Goal: Information Seeking & Learning: Learn about a topic

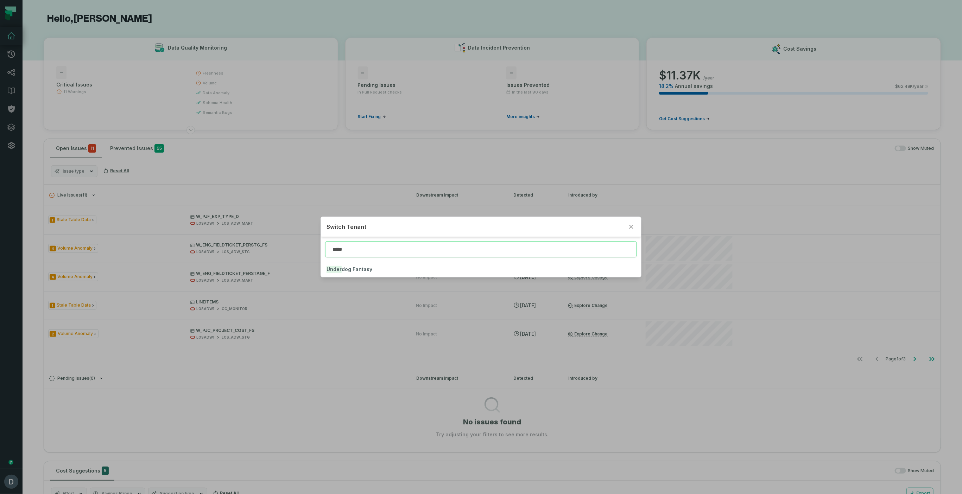
type input "*****"
click button "Under dog Fantasy" at bounding box center [481, 269] width 320 height 15
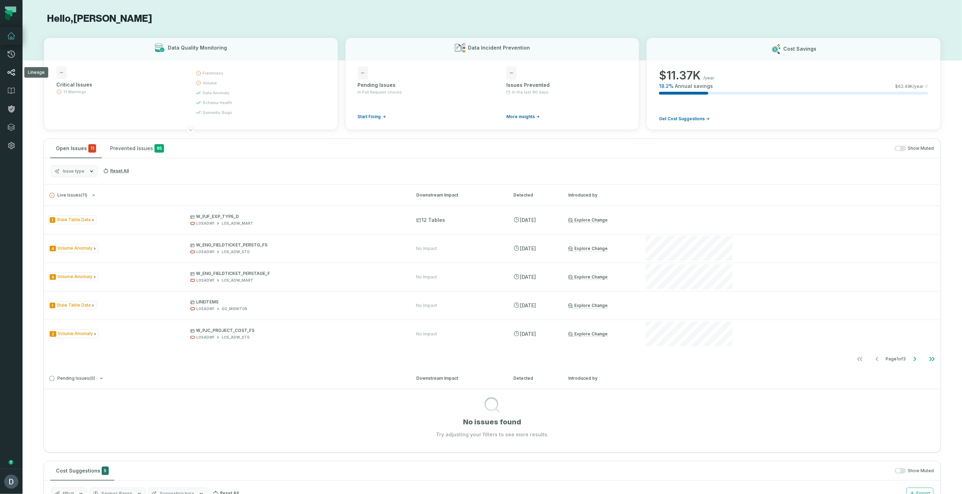
click at [7, 69] on icon at bounding box center [11, 72] width 8 height 8
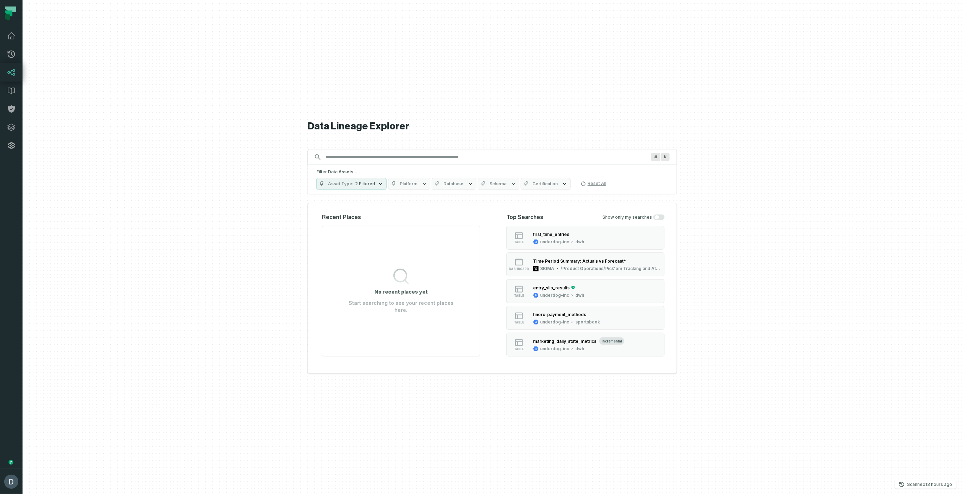
click at [453, 161] on input "Discovery Provider cmdk menu" at bounding box center [485, 157] width 329 height 11
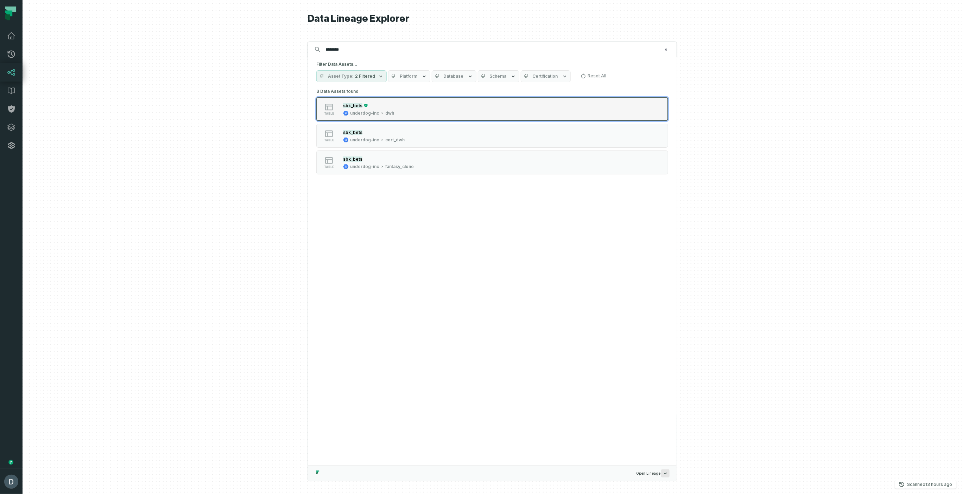
type input "********"
click at [411, 111] on div "table sbk_bets underdog-inc dwh" at bounding box center [406, 109] width 176 height 14
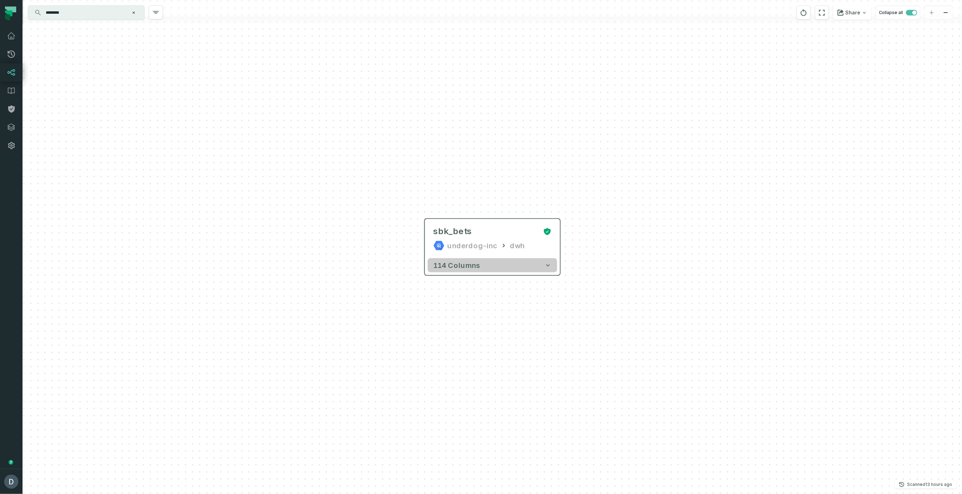
click at [469, 270] on span "114 columns" at bounding box center [457, 265] width 47 height 8
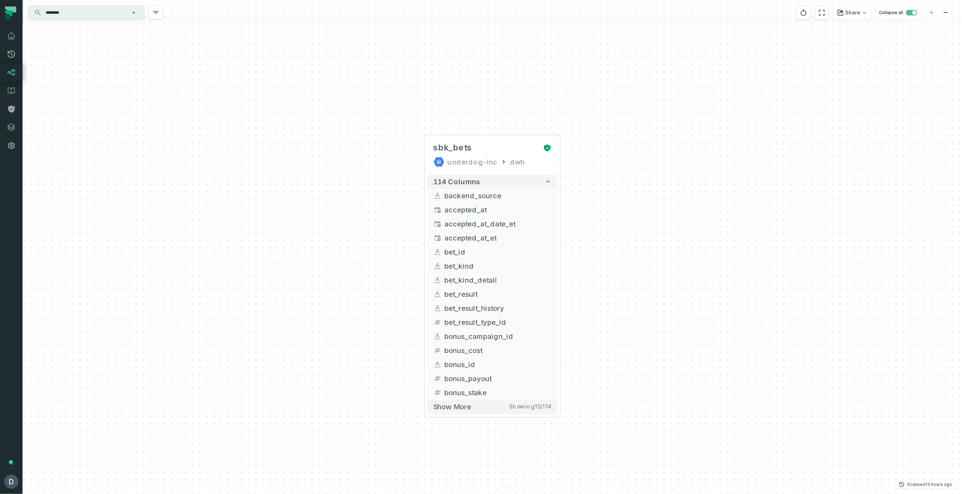
drag, startPoint x: 339, startPoint y: 281, endPoint x: 371, endPoint y: 145, distance: 139.9
click at [349, 148] on div "... sbk_bets underdog-inc dwh ... 114 columns ... backend_source ... ... accept…" at bounding box center [493, 247] width 940 height 494
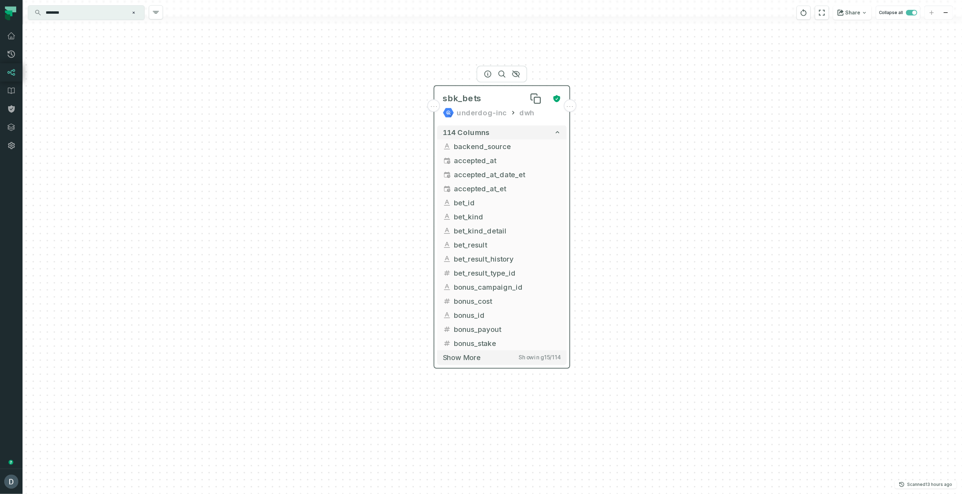
click at [516, 95] on div "sbk_bets" at bounding box center [495, 98] width 104 height 11
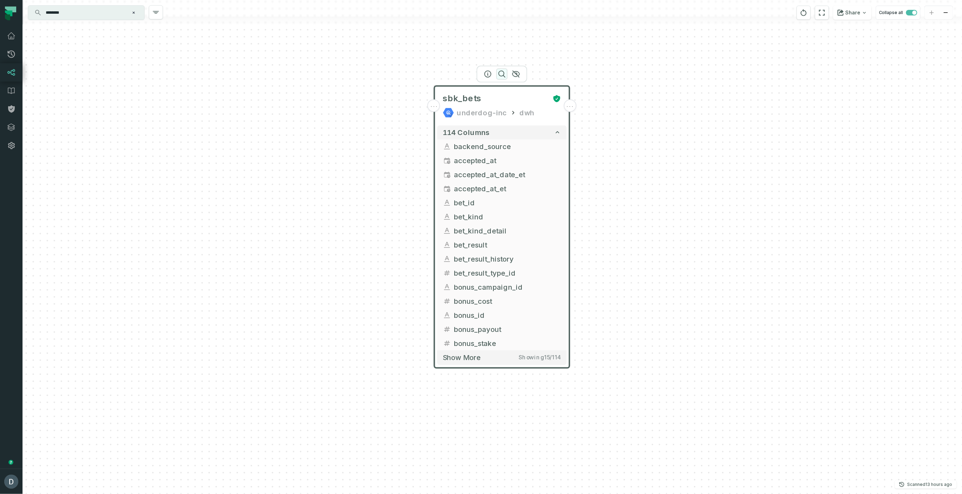
click at [498, 75] on icon "button" at bounding box center [502, 74] width 8 height 8
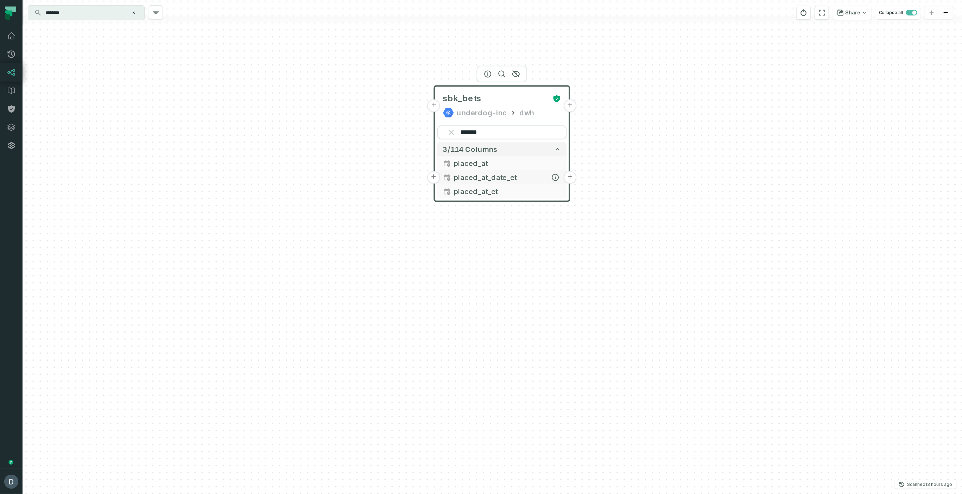
type input "******"
click at [477, 178] on span "placed_at_date_et" at bounding box center [507, 177] width 107 height 11
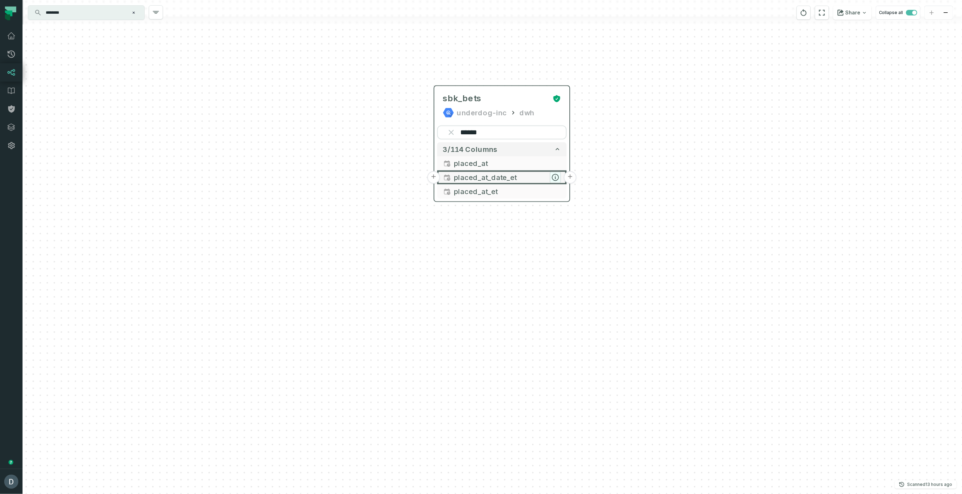
click at [557, 179] on icon "button" at bounding box center [555, 178] width 6 height 6
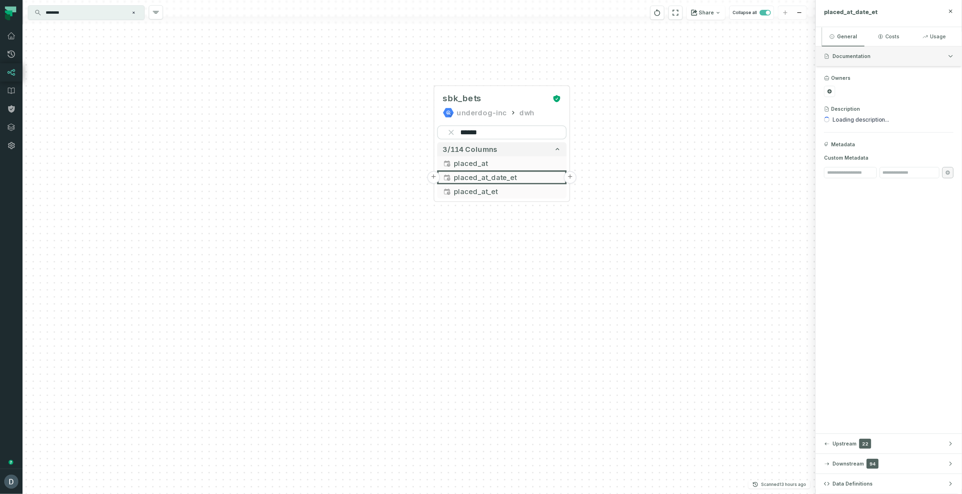
click at [867, 59] on span "Documentation" at bounding box center [852, 56] width 38 height 7
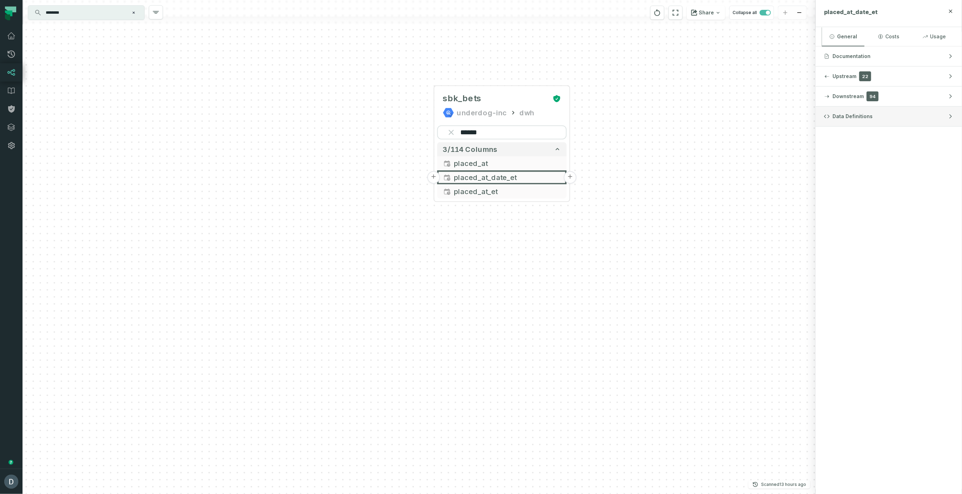
click at [910, 117] on button "Data Definitions" at bounding box center [889, 117] width 146 height 20
click at [870, 139] on button "dbt Updated [DATE] 4:38:20 PM" at bounding box center [888, 137] width 129 height 10
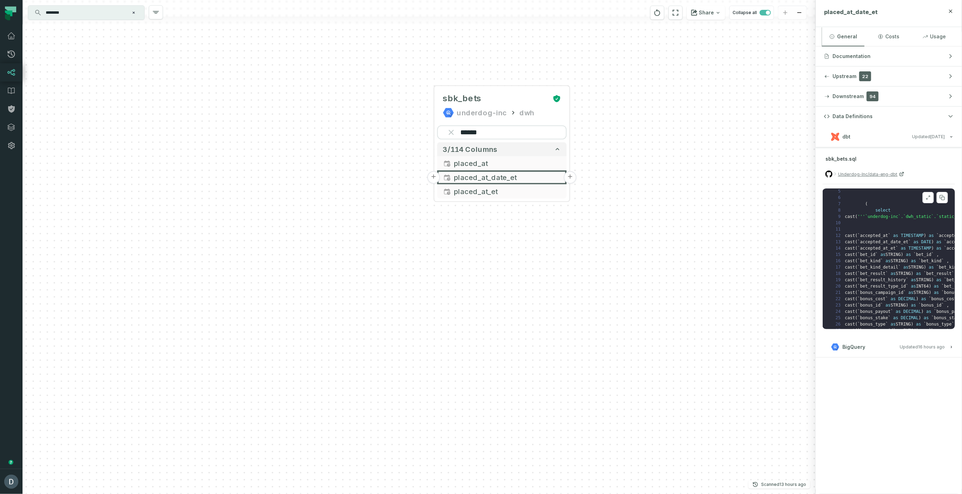
scroll to position [43, 0]
click at [929, 197] on icon at bounding box center [928, 198] width 5 height 6
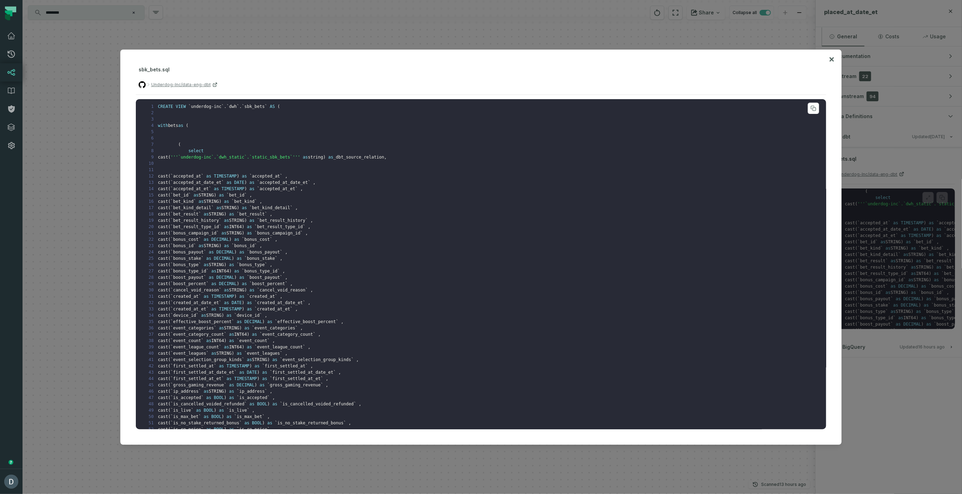
click at [446, 220] on pre "1 CREATE VIEW ` underdog-inc ` . ` dwh ` . ` sbk_bets ` AS ( 2 3 4 with bets as…" at bounding box center [481, 264] width 691 height 330
click at [416, 40] on div at bounding box center [481, 247] width 962 height 494
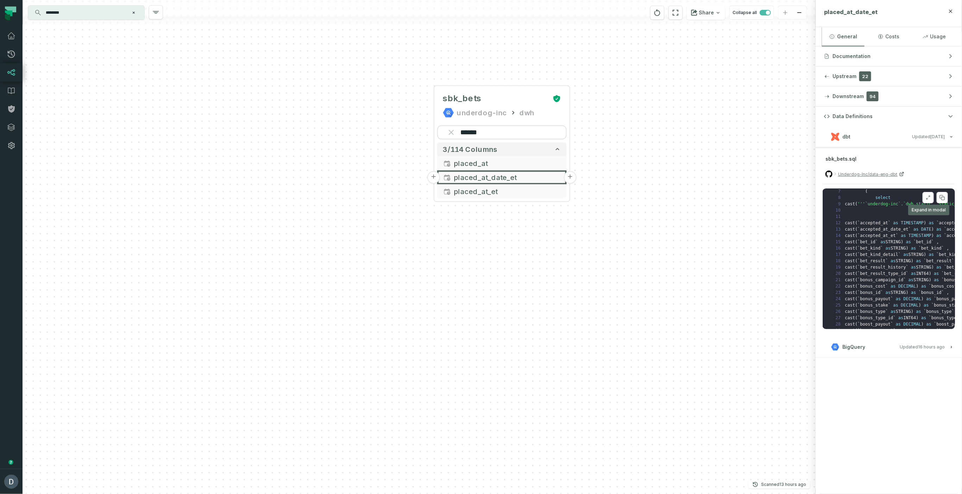
click at [931, 197] on button at bounding box center [928, 197] width 11 height 11
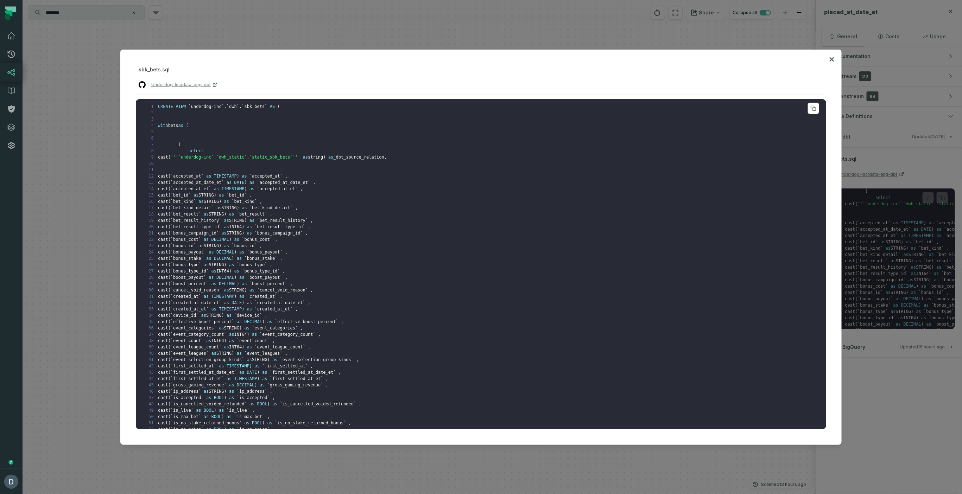
click at [490, 252] on pre "1 CREATE VIEW ` underdog-inc ` . ` dwh ` . ` sbk_bets ` AS ( 2 3 4 with bets as…" at bounding box center [481, 264] width 691 height 330
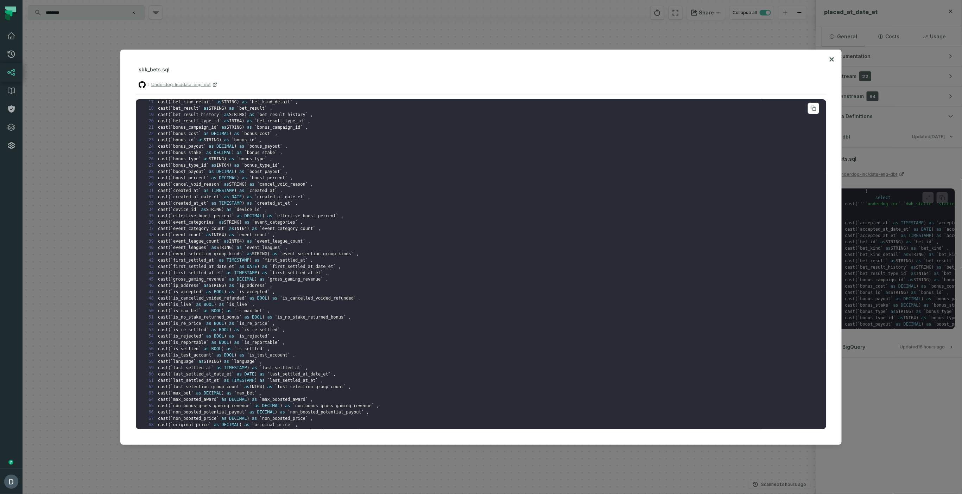
scroll to position [102, 0]
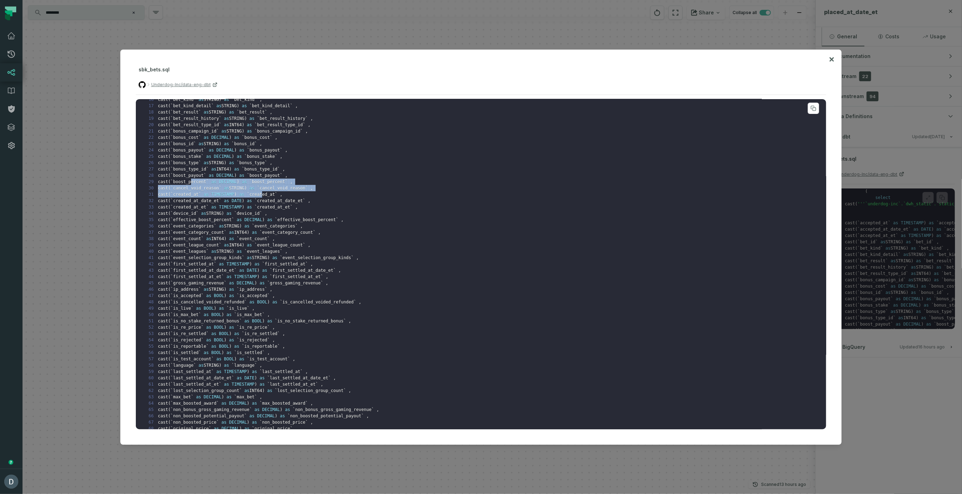
drag, startPoint x: 240, startPoint y: 182, endPoint x: 312, endPoint y: 192, distance: 72.5
click at [275, 192] on span "created_at" at bounding box center [261, 194] width 25 height 5
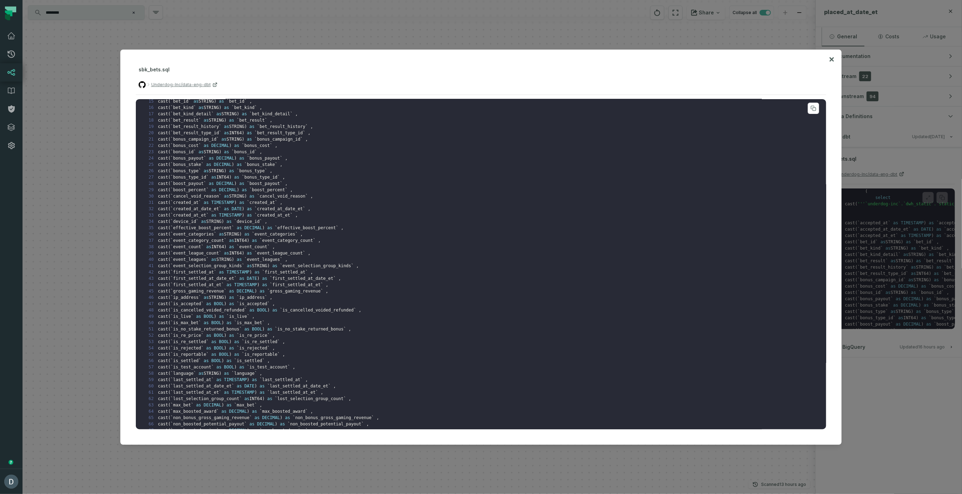
scroll to position [90, 0]
drag, startPoint x: 222, startPoint y: 190, endPoint x: 246, endPoint y: 203, distance: 26.6
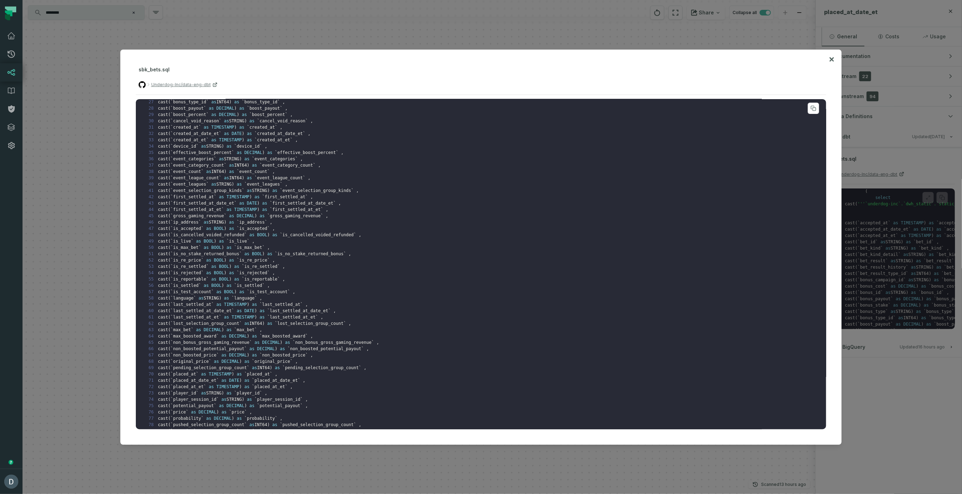
scroll to position [0, 0]
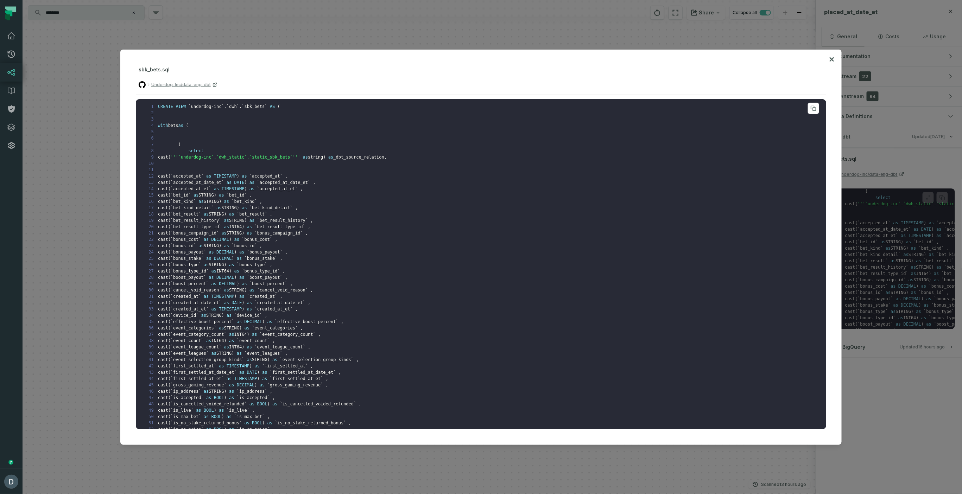
click at [265, 265] on span "bonus_type" at bounding box center [251, 265] width 25 height 5
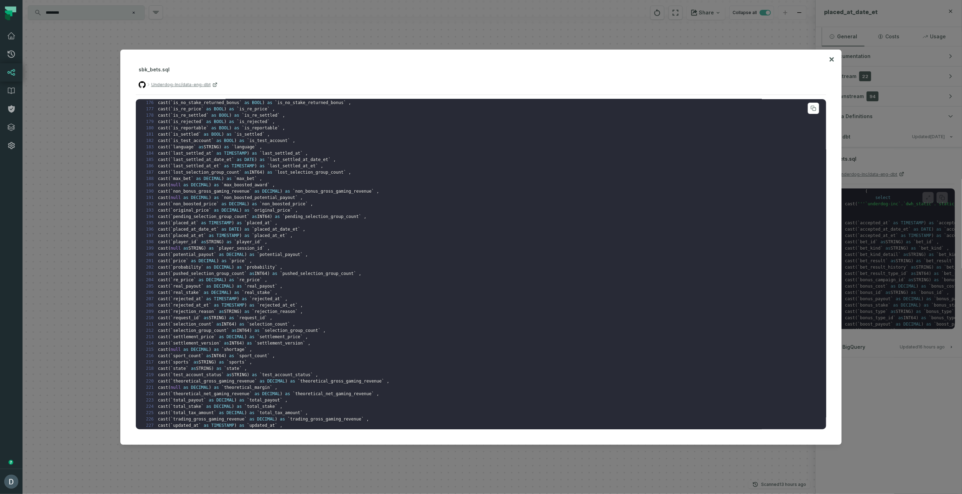
scroll to position [1108, 0]
click at [832, 59] on icon at bounding box center [832, 59] width 4 height 4
